Goal: Task Accomplishment & Management: Use online tool/utility

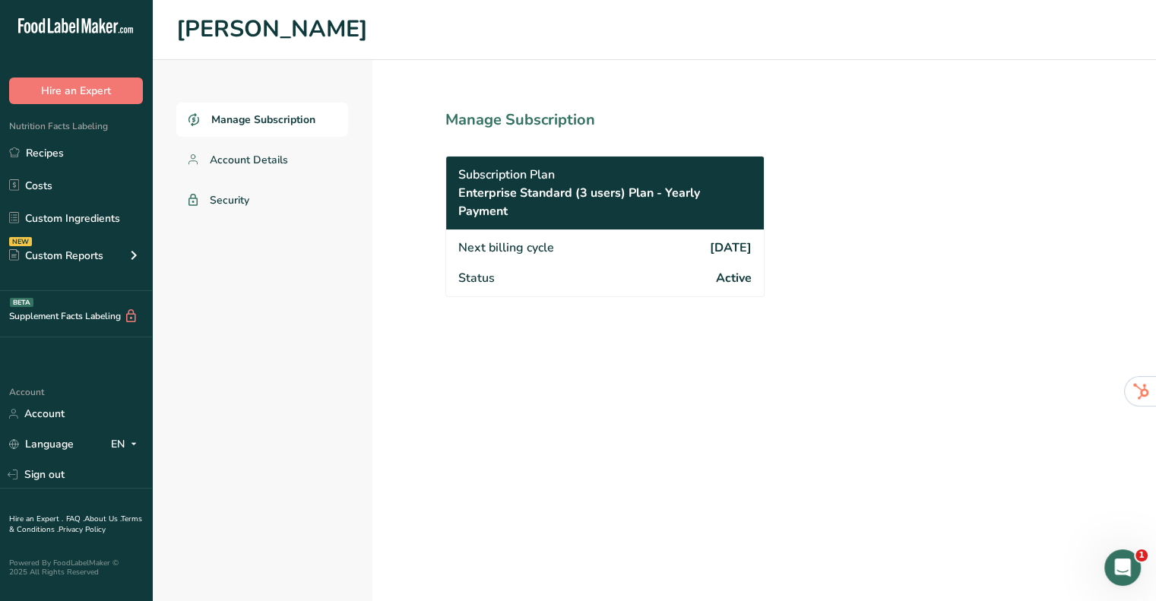
click at [100, 148] on link "Recipes" at bounding box center [76, 152] width 152 height 29
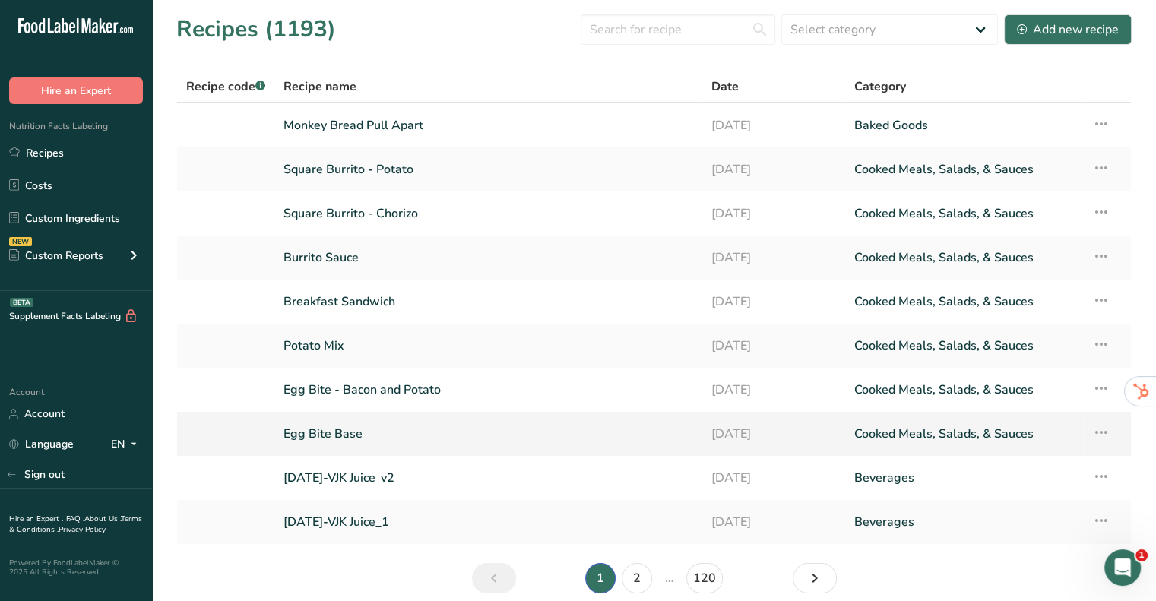
click at [441, 431] on link "Egg Bite Base" at bounding box center [488, 434] width 410 height 32
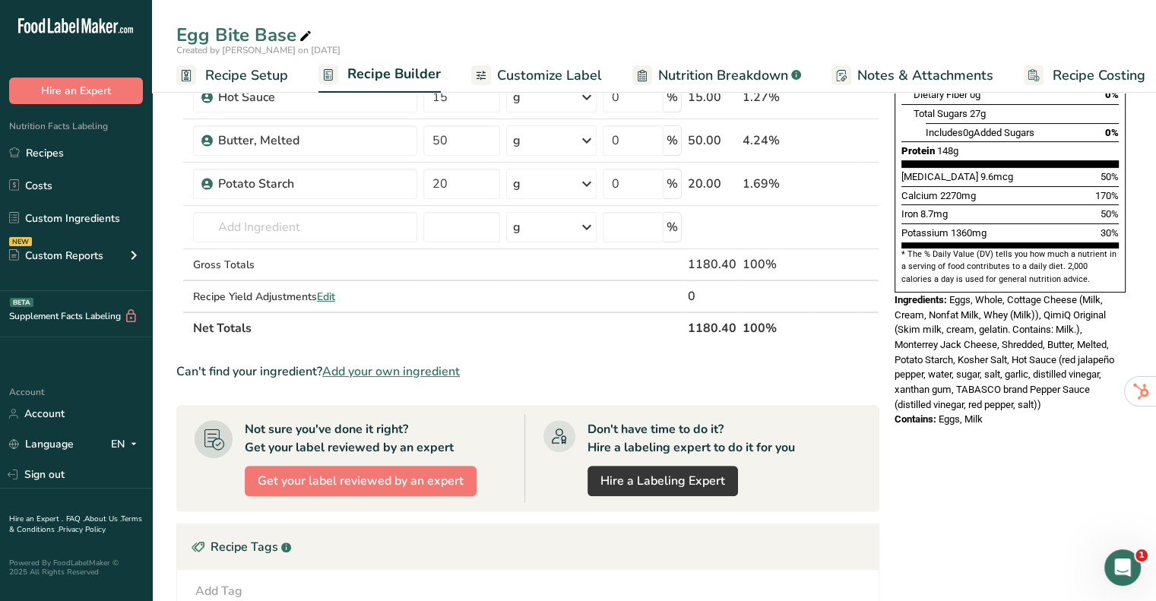
scroll to position [304, 0]
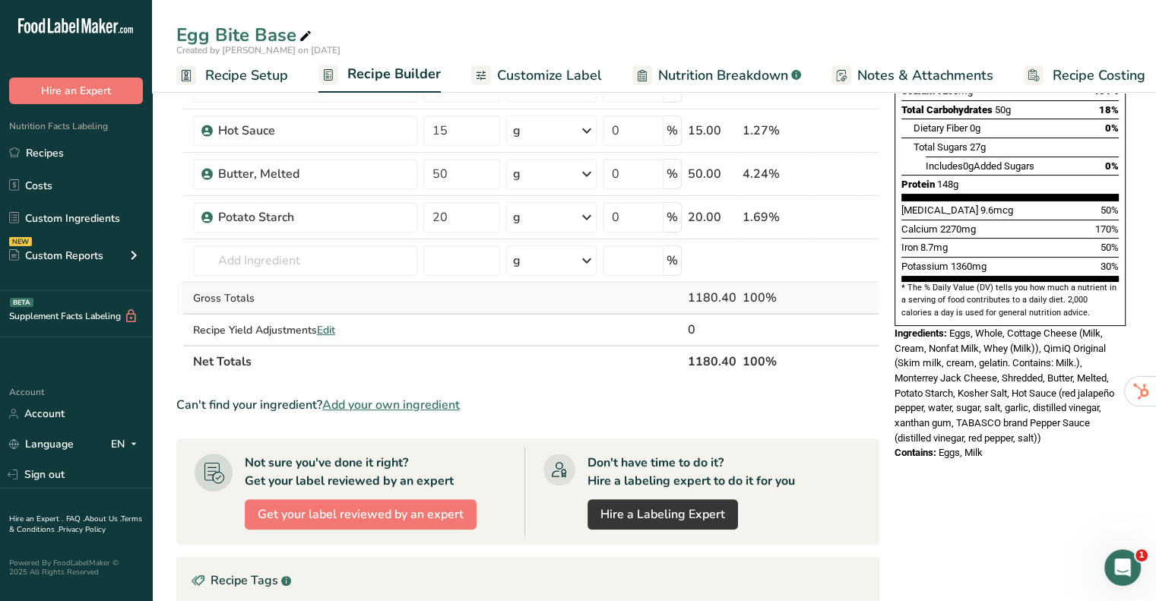
click at [304, 296] on div "Gross Totals" at bounding box center [305, 298] width 224 height 16
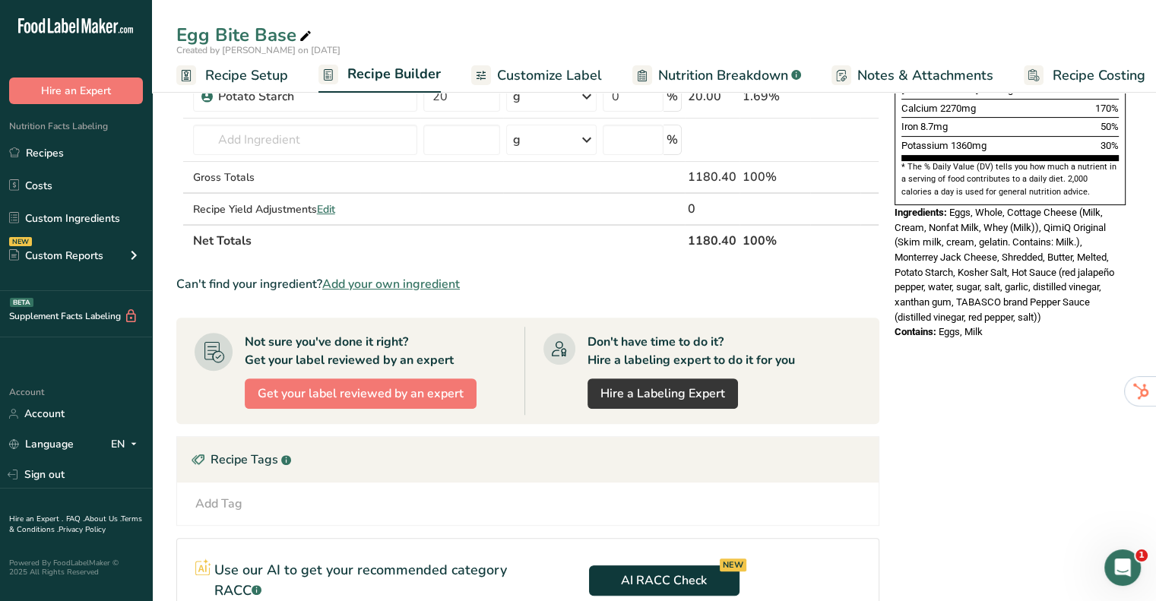
scroll to position [380, 0]
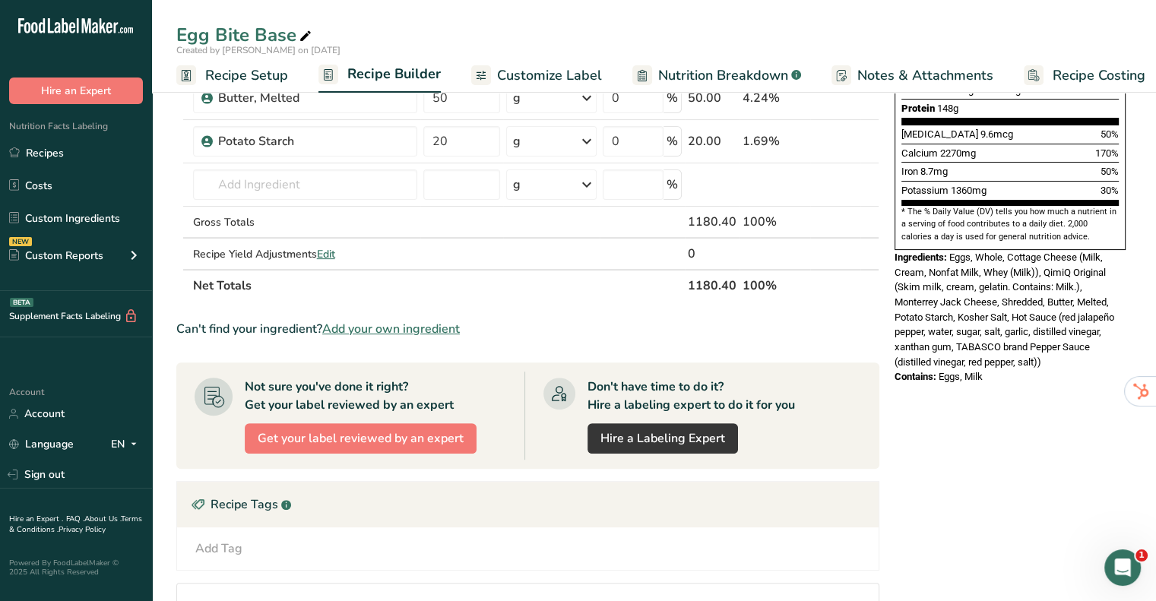
click at [1077, 252] on span "Eggs, Whole, Cottage Cheese (Milk, Cream, Nonfat Milk, Whey (Milk)), QimiQ Orig…" at bounding box center [1005, 310] width 220 height 116
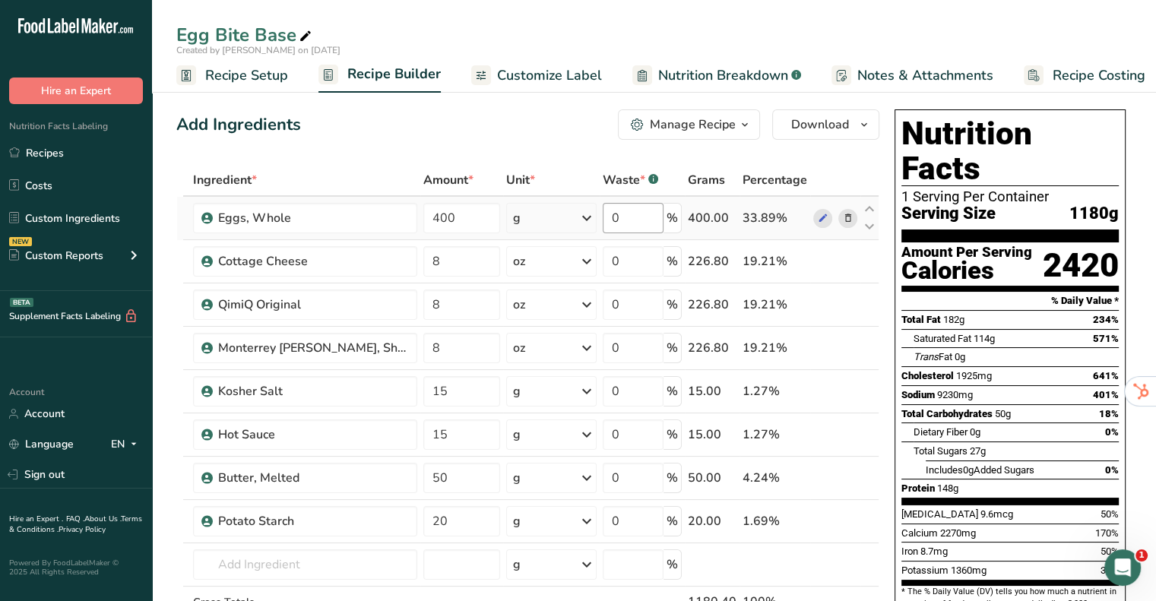
drag, startPoint x: 588, startPoint y: 71, endPoint x: 641, endPoint y: 222, distance: 159.6
click at [588, 71] on span "Customize Label" at bounding box center [549, 75] width 105 height 21
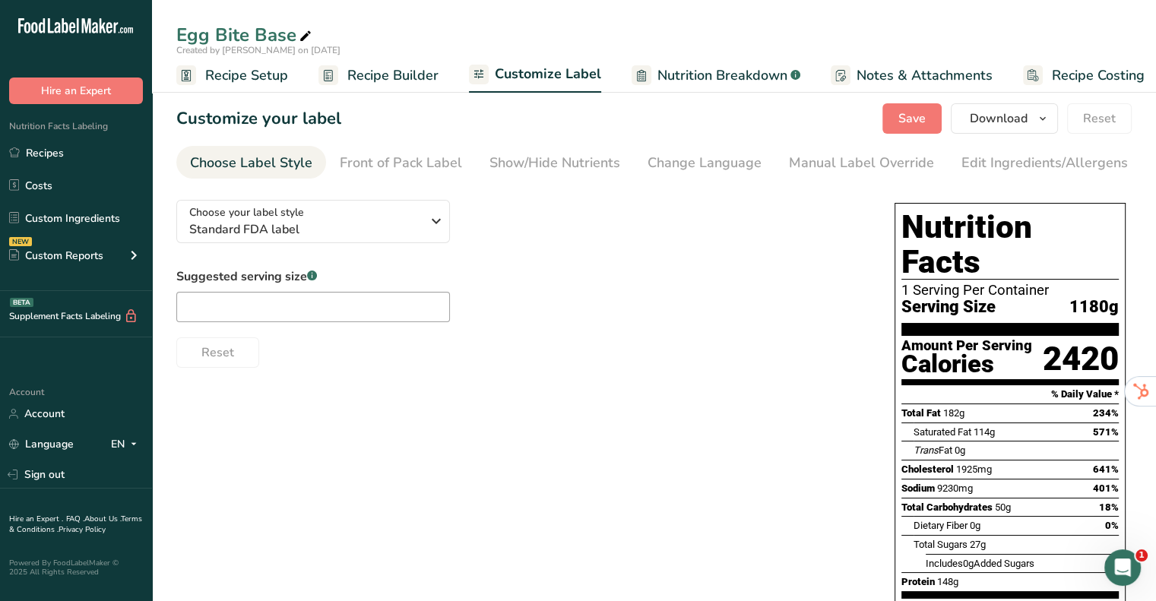
scroll to position [0, 13]
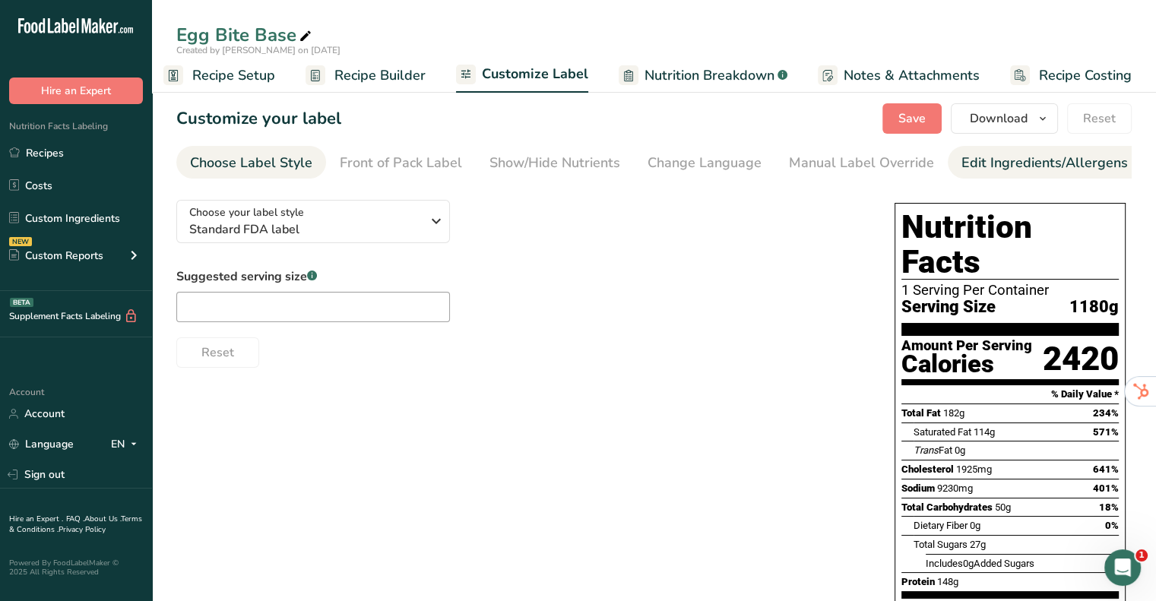
click at [1050, 173] on link "Edit Ingredients/Allergens List" at bounding box center [1057, 163] width 193 height 34
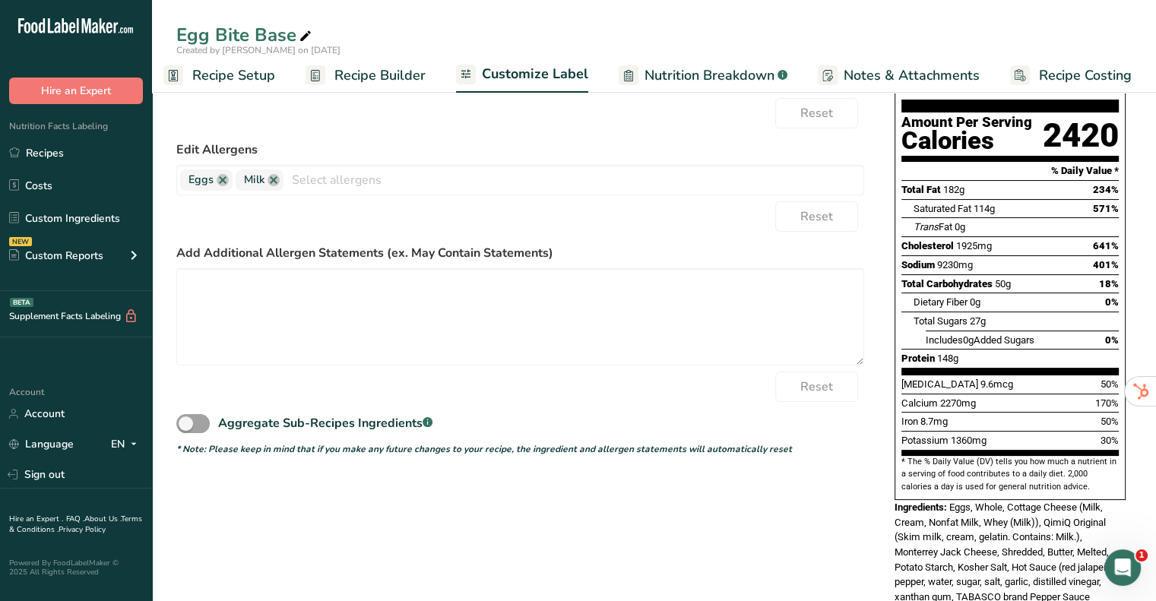
scroll to position [261, 0]
